Goal: Information Seeking & Learning: Find specific fact

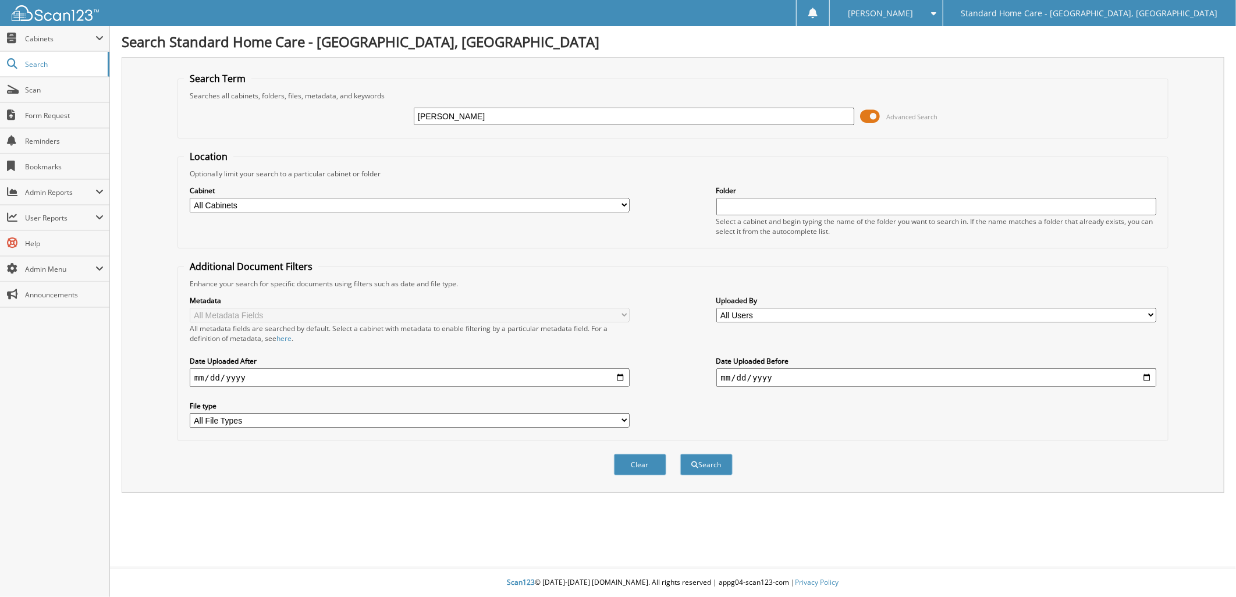
type input "[PERSON_NAME]"
click at [681, 454] on button "Search" at bounding box center [707, 465] width 52 height 22
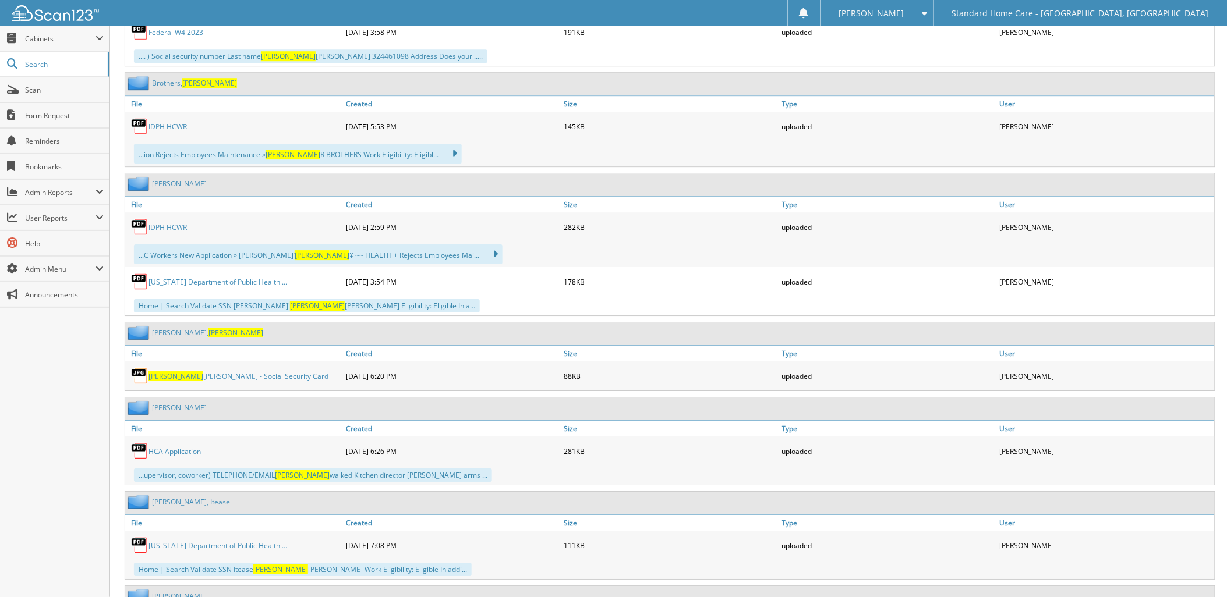
scroll to position [1495, 0]
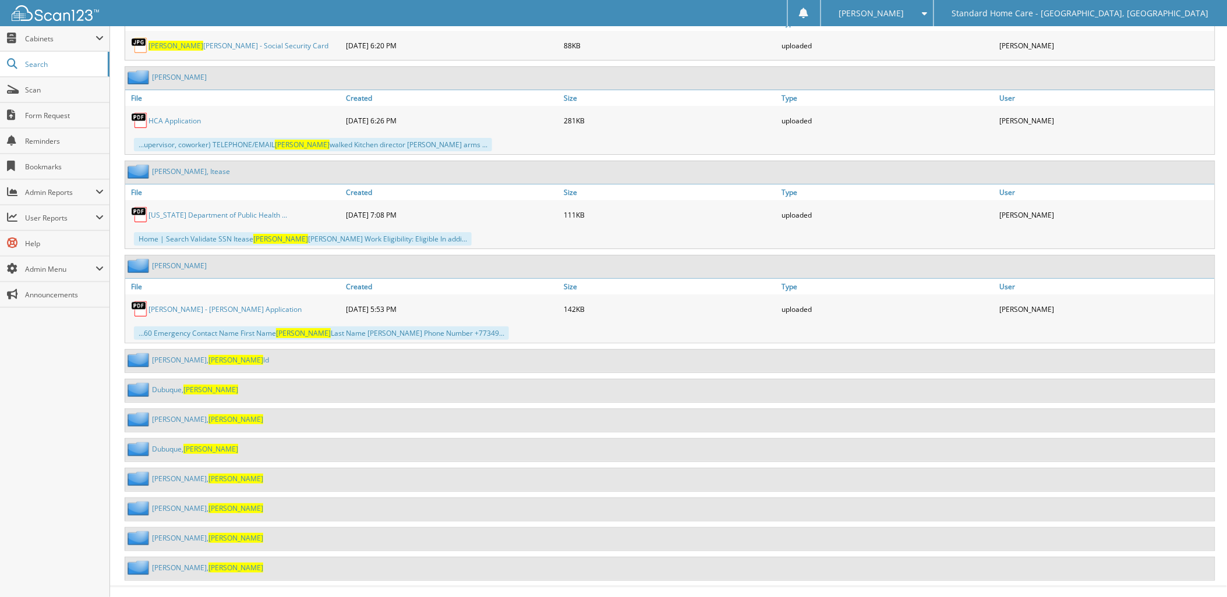
click at [208, 414] on span "[PERSON_NAME]" at bounding box center [235, 419] width 55 height 10
